Goal: Find specific page/section: Find specific page/section

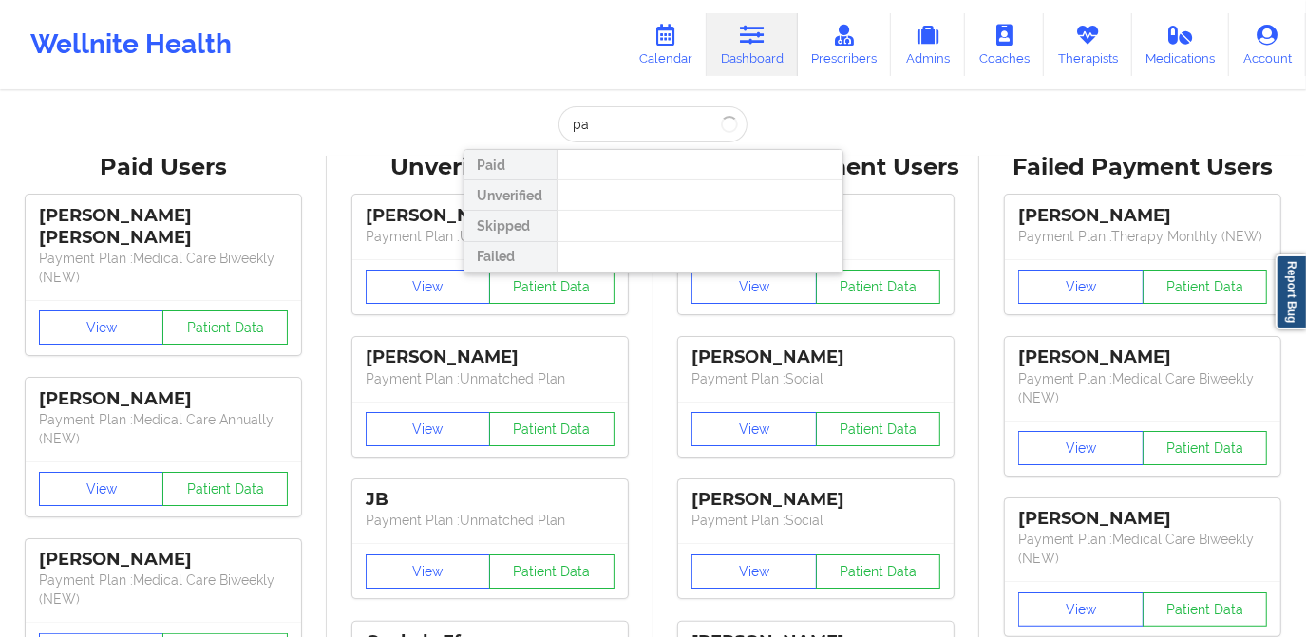
type input "p"
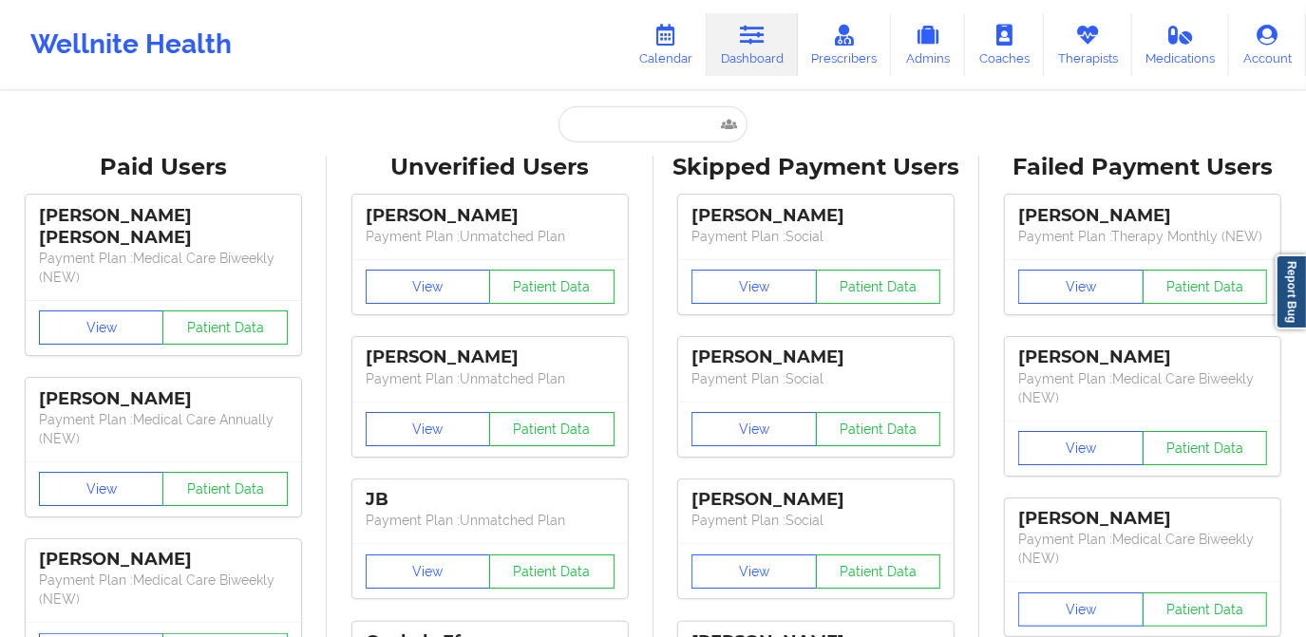
click at [607, 131] on input "text" at bounding box center [653, 124] width 188 height 36
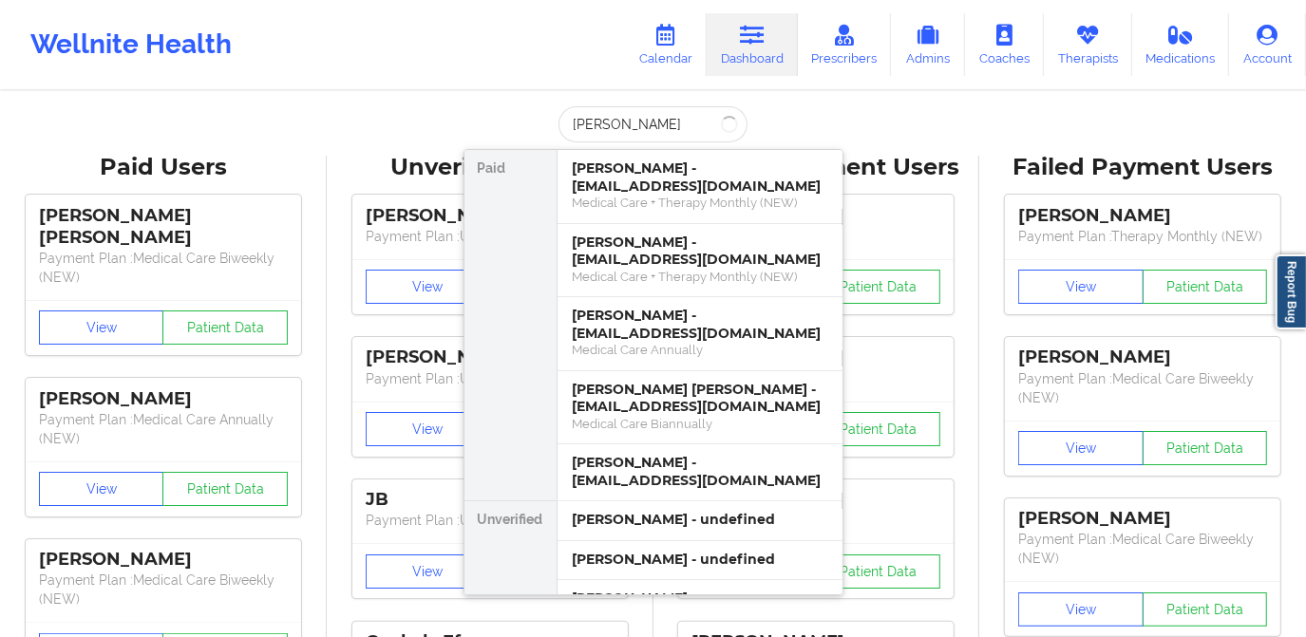
click at [571, 125] on input "[PERSON_NAME]" at bounding box center [653, 124] width 188 height 36
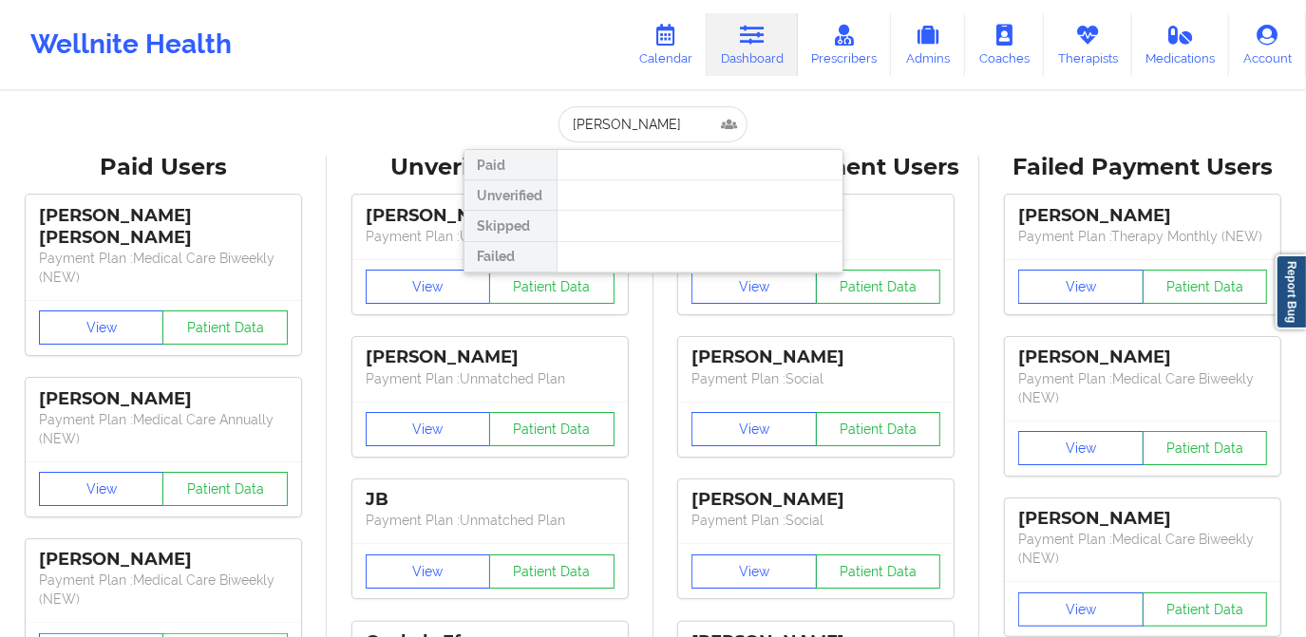
type input "[PERSON_NAME]"
click at [618, 124] on input "[PERSON_NAME]" at bounding box center [653, 124] width 188 height 36
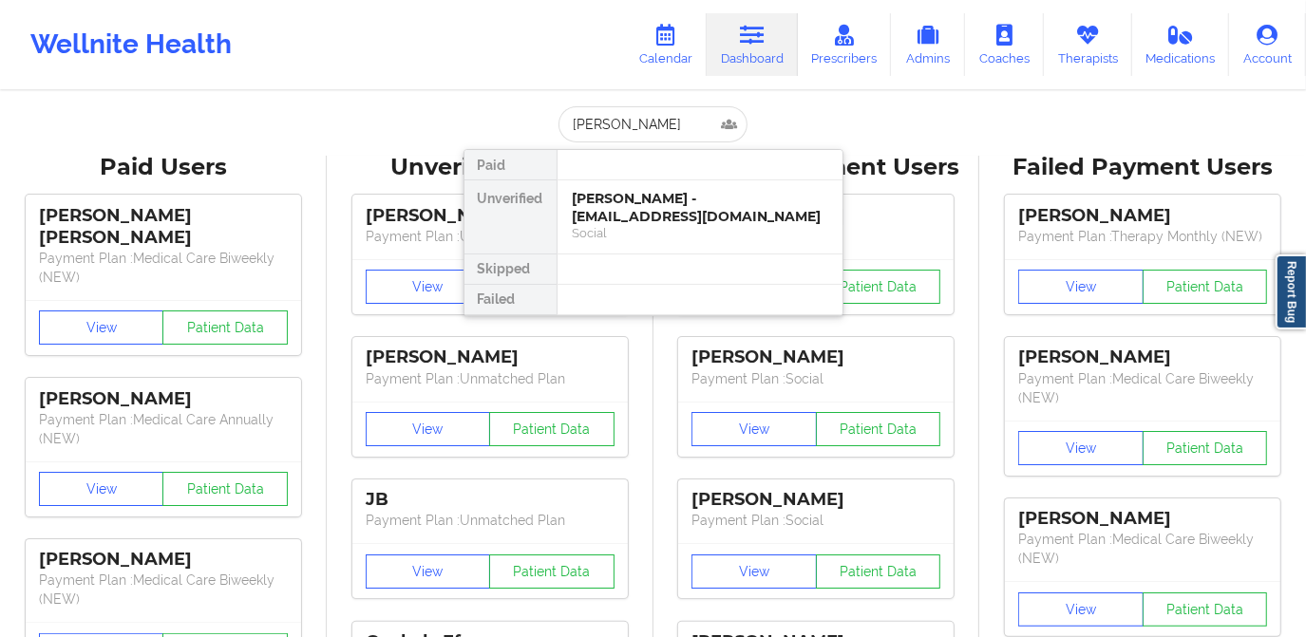
click at [613, 123] on input "[PERSON_NAME]" at bounding box center [653, 124] width 188 height 36
click at [671, 216] on div "[PERSON_NAME] - [EMAIL_ADDRESS][DOMAIN_NAME]" at bounding box center [700, 207] width 255 height 35
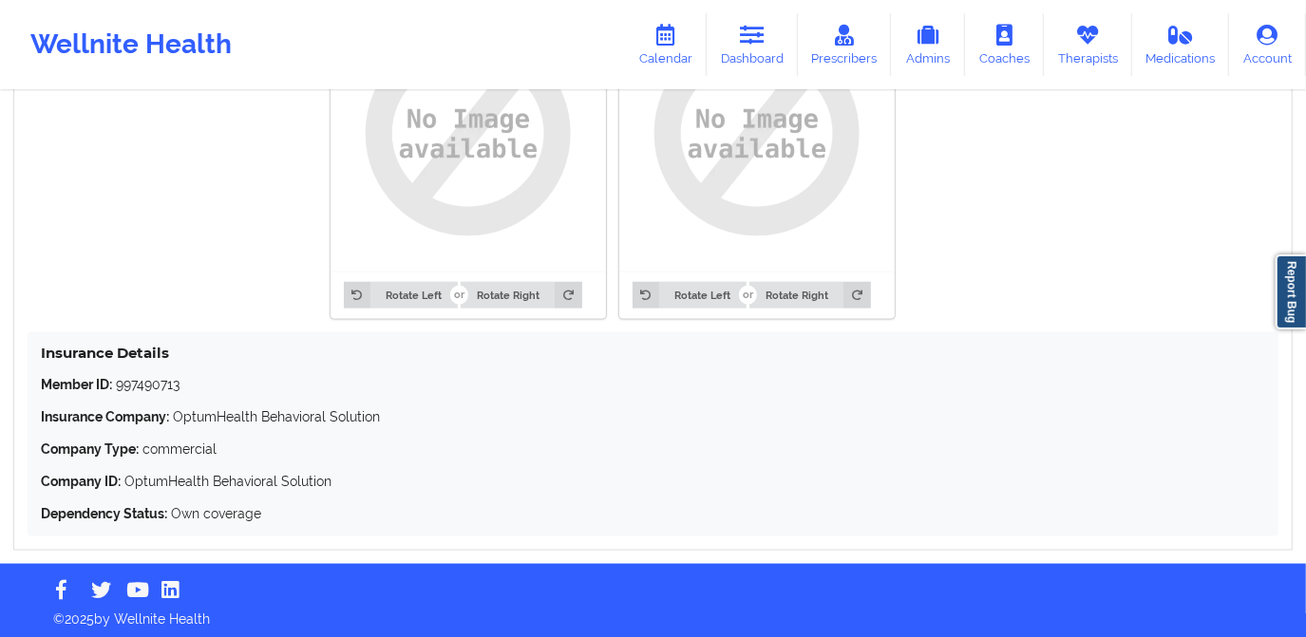
scroll to position [1565, 0]
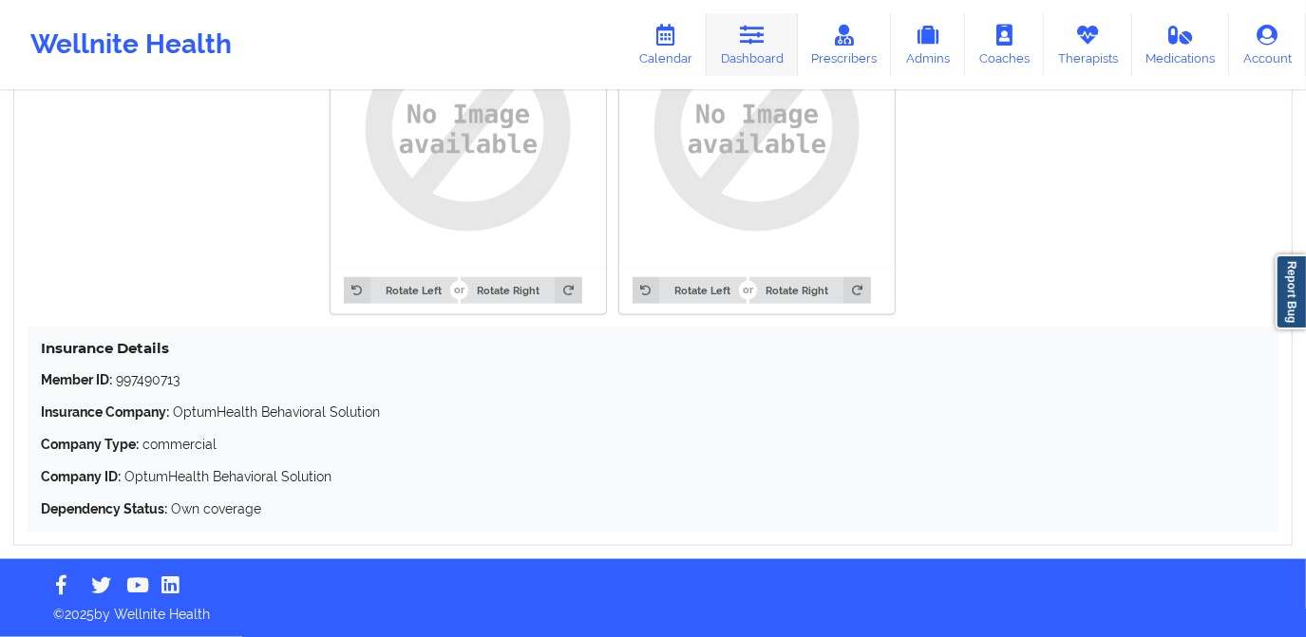
click at [732, 36] on link "Dashboard" at bounding box center [752, 44] width 91 height 63
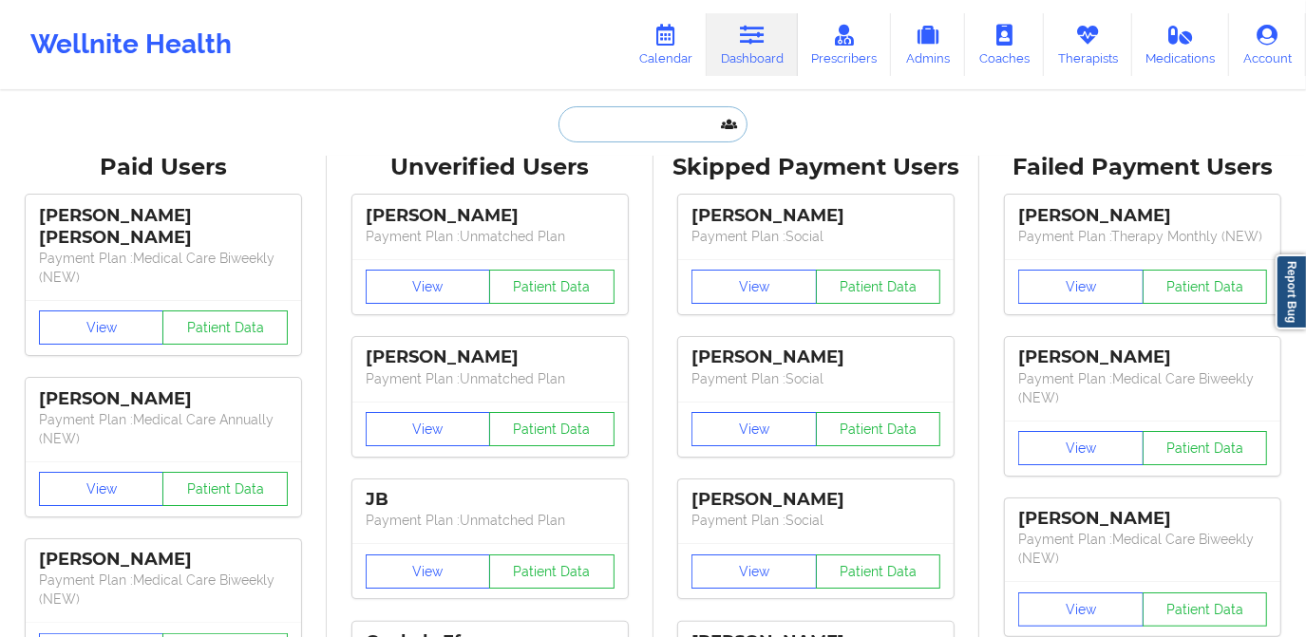
click at [678, 124] on input "text" at bounding box center [653, 124] width 188 height 36
paste input "[EMAIL_ADDRESS][DOMAIN_NAME]"
type input "[EMAIL_ADDRESS][DOMAIN_NAME]"
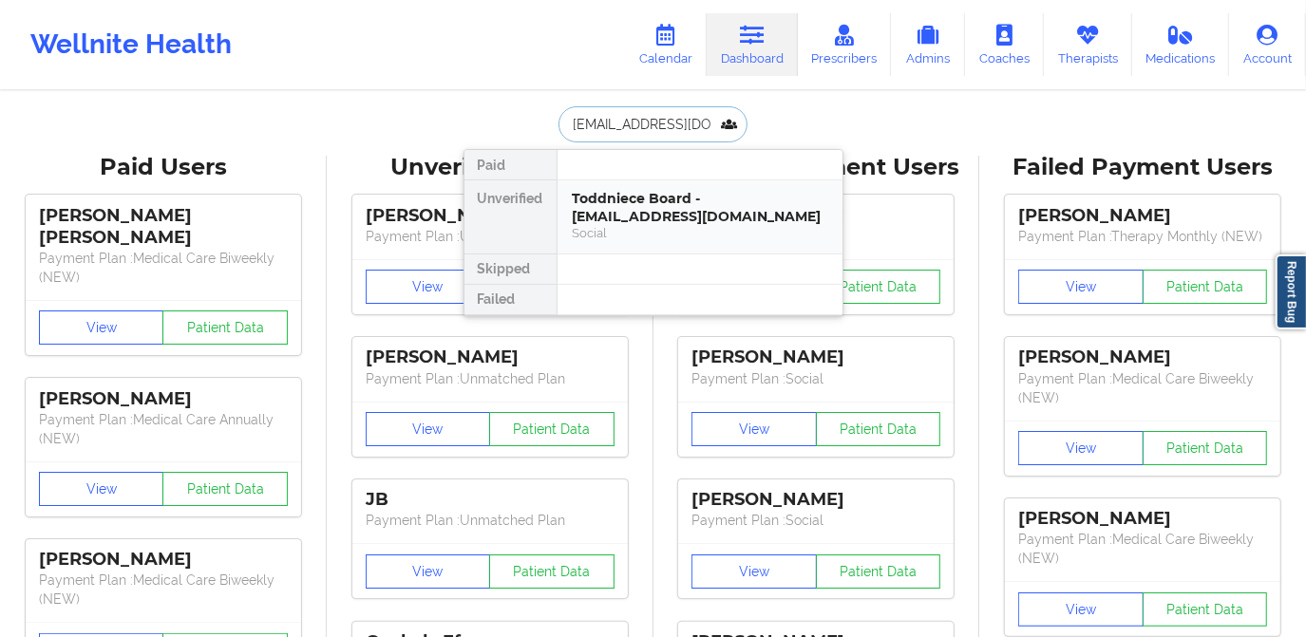
click at [686, 202] on div "Toddniece Board - [EMAIL_ADDRESS][DOMAIN_NAME]" at bounding box center [700, 207] width 255 height 35
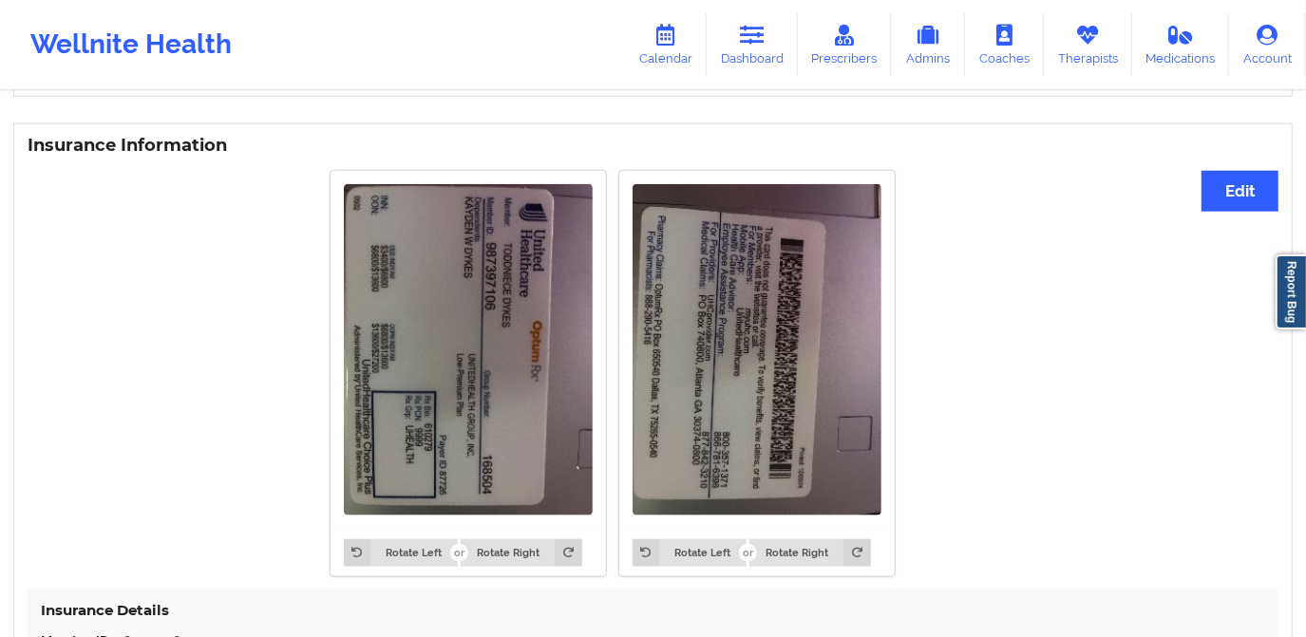
scroll to position [1381, 0]
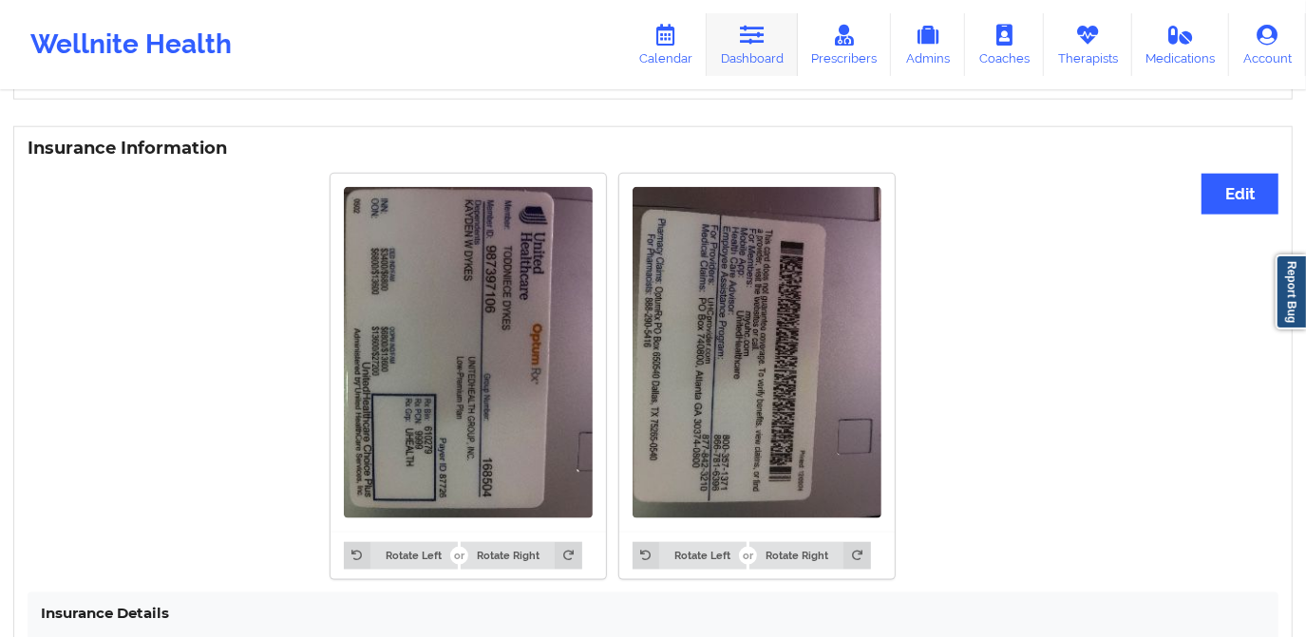
click at [746, 65] on link "Dashboard" at bounding box center [752, 44] width 91 height 63
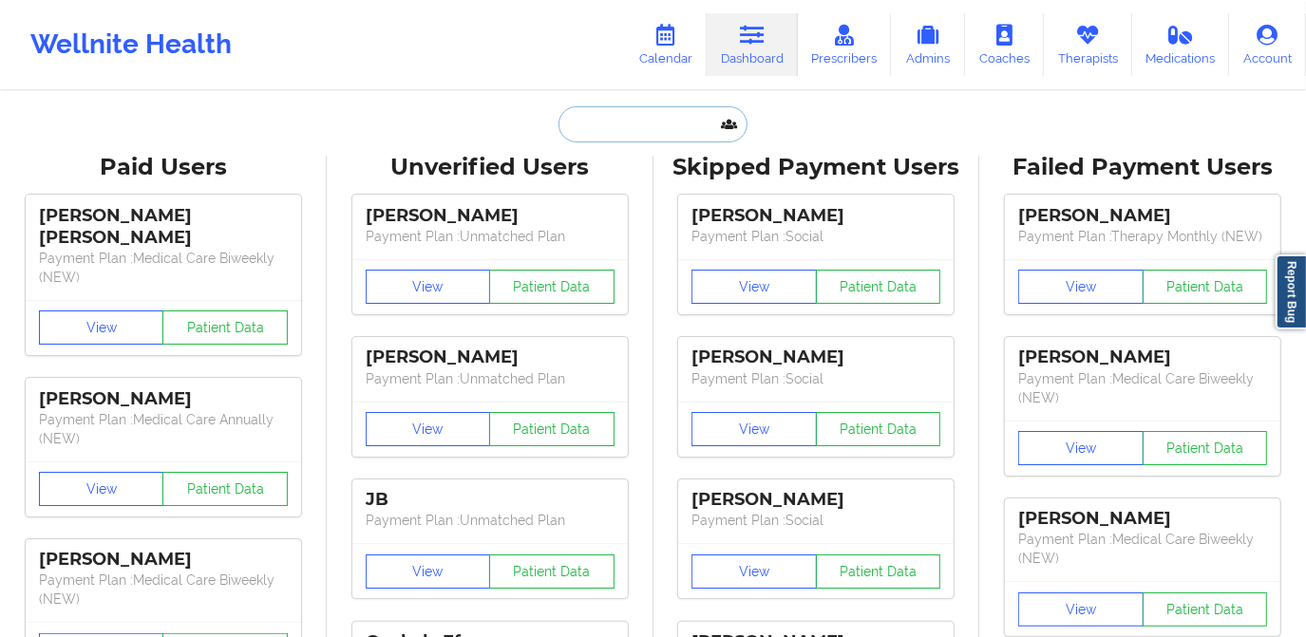
click at [634, 120] on input "text" at bounding box center [653, 124] width 188 height 36
paste input "[EMAIL_ADDRESS][DOMAIN_NAME]"
type input "[EMAIL_ADDRESS][DOMAIN_NAME]"
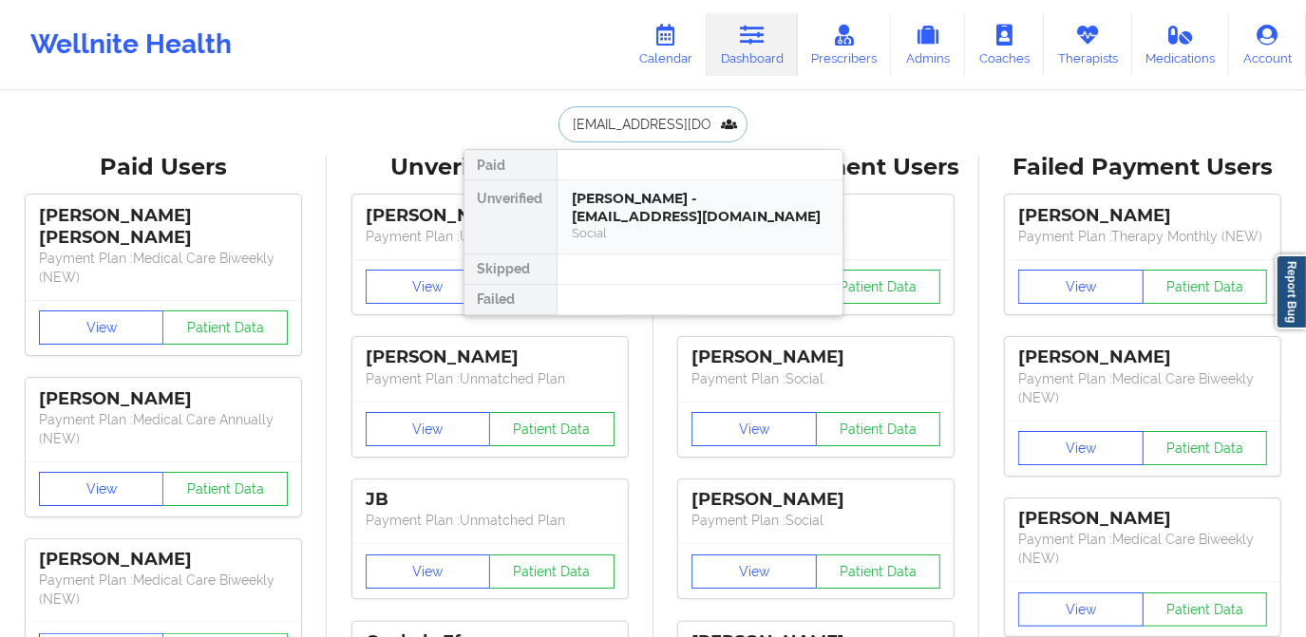
click at [654, 208] on div "[PERSON_NAME] - [EMAIL_ADDRESS][DOMAIN_NAME]" at bounding box center [700, 207] width 255 height 35
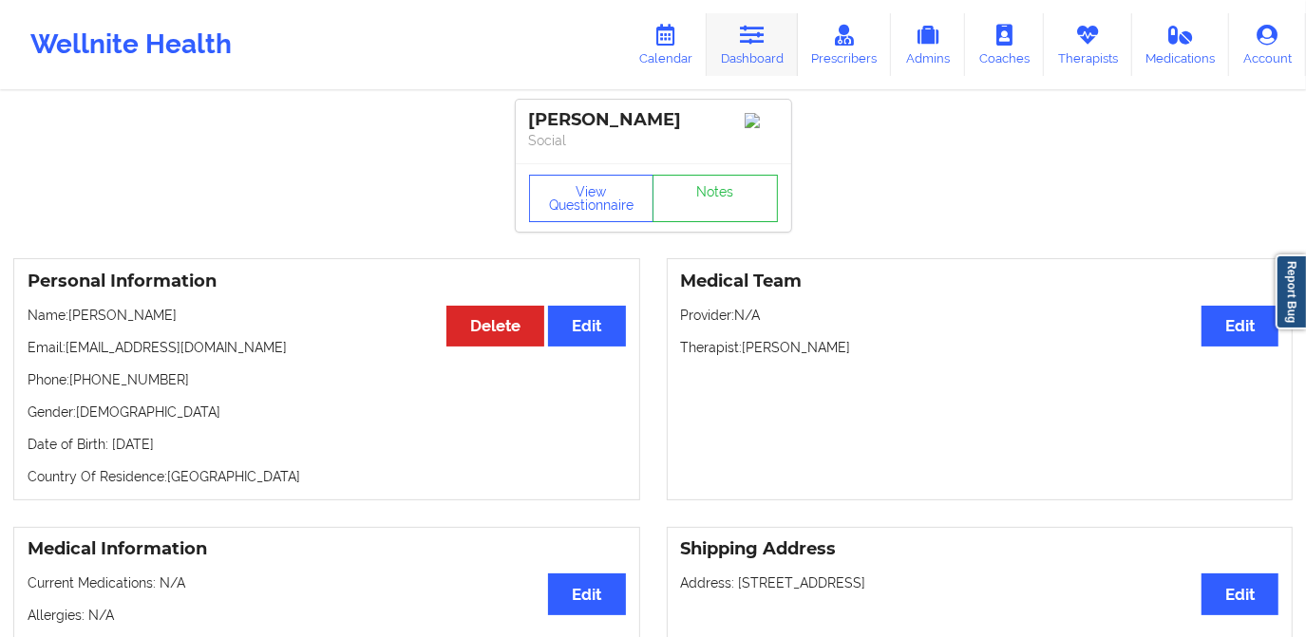
click at [750, 45] on icon at bounding box center [752, 35] width 25 height 21
